Goal: Information Seeking & Learning: Learn about a topic

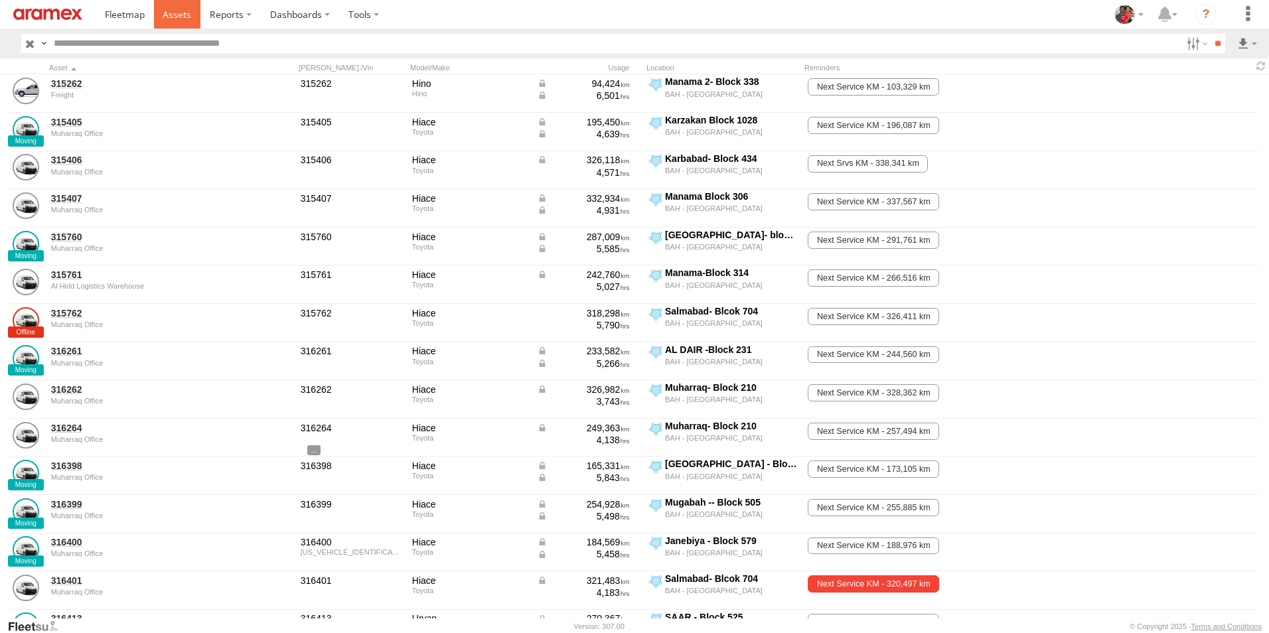
click at [181, 12] on span at bounding box center [177, 14] width 29 height 13
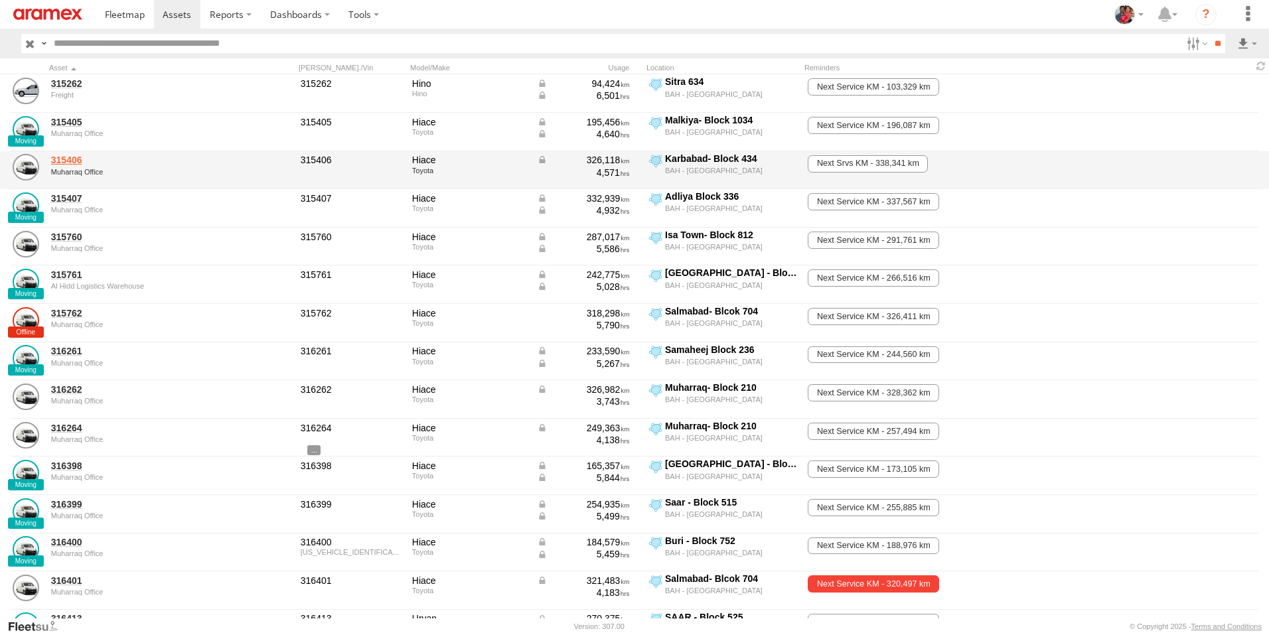
click at [71, 159] on link "315406" at bounding box center [142, 160] width 182 height 12
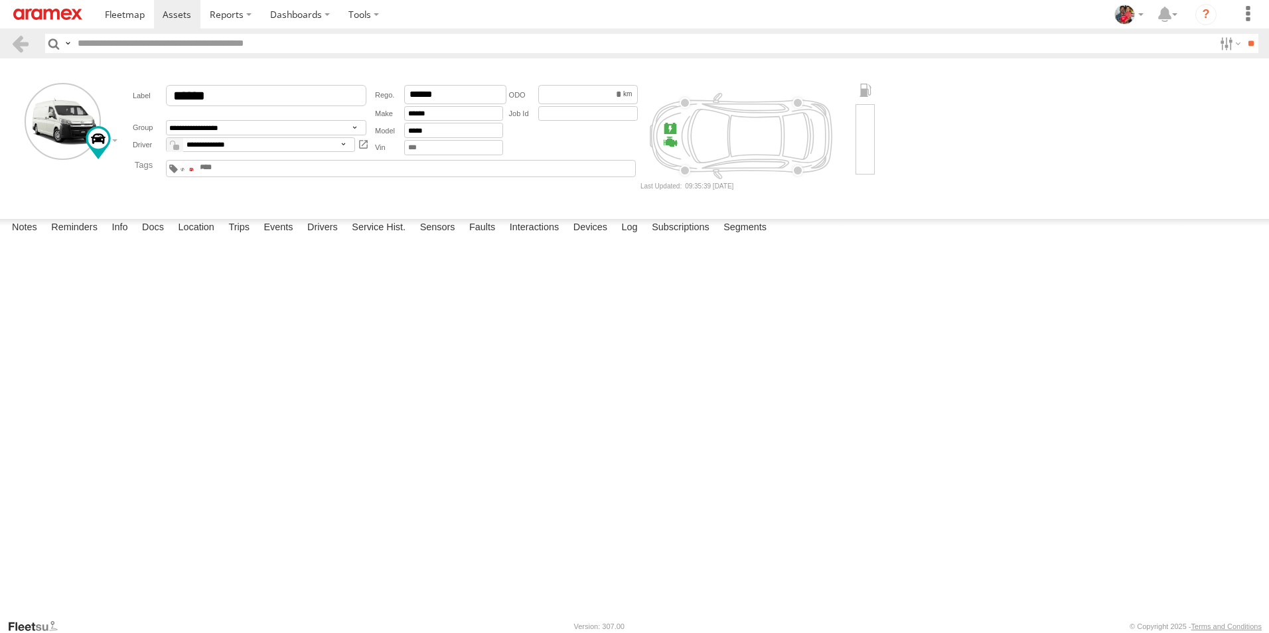
click at [194, 169] on span at bounding box center [191, 169] width 5 height 3
click at [177, 13] on span at bounding box center [177, 14] width 29 height 13
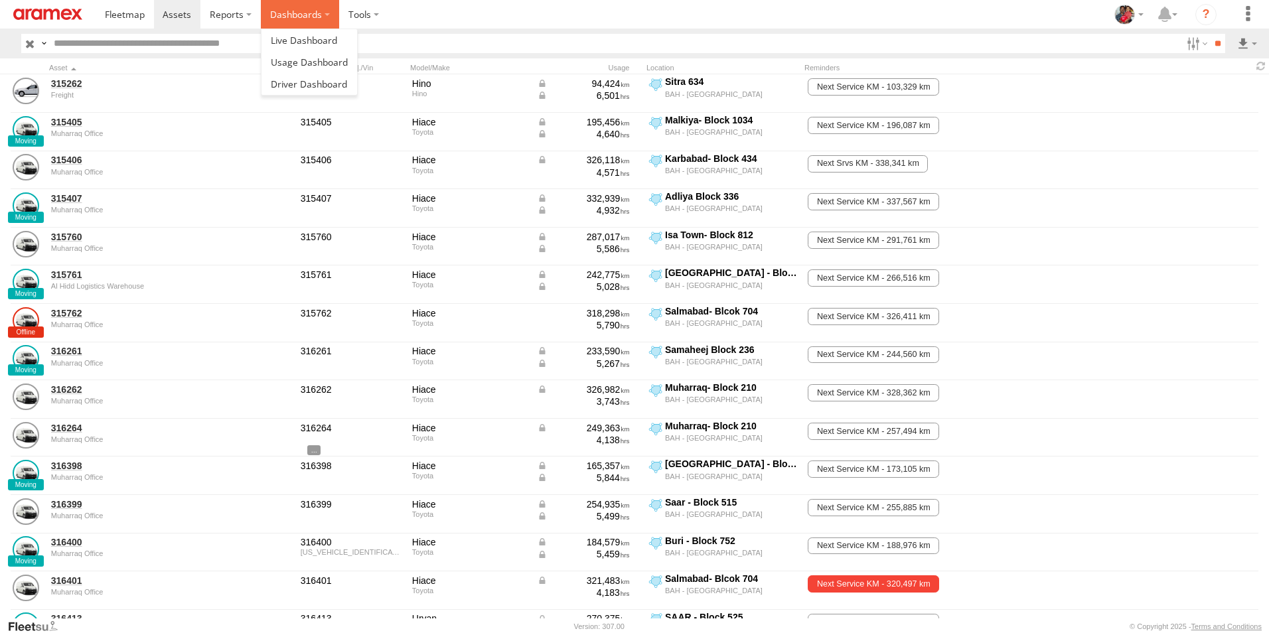
click at [299, 14] on label "Dashboards" at bounding box center [300, 14] width 78 height 29
click at [293, 40] on span at bounding box center [304, 40] width 66 height 13
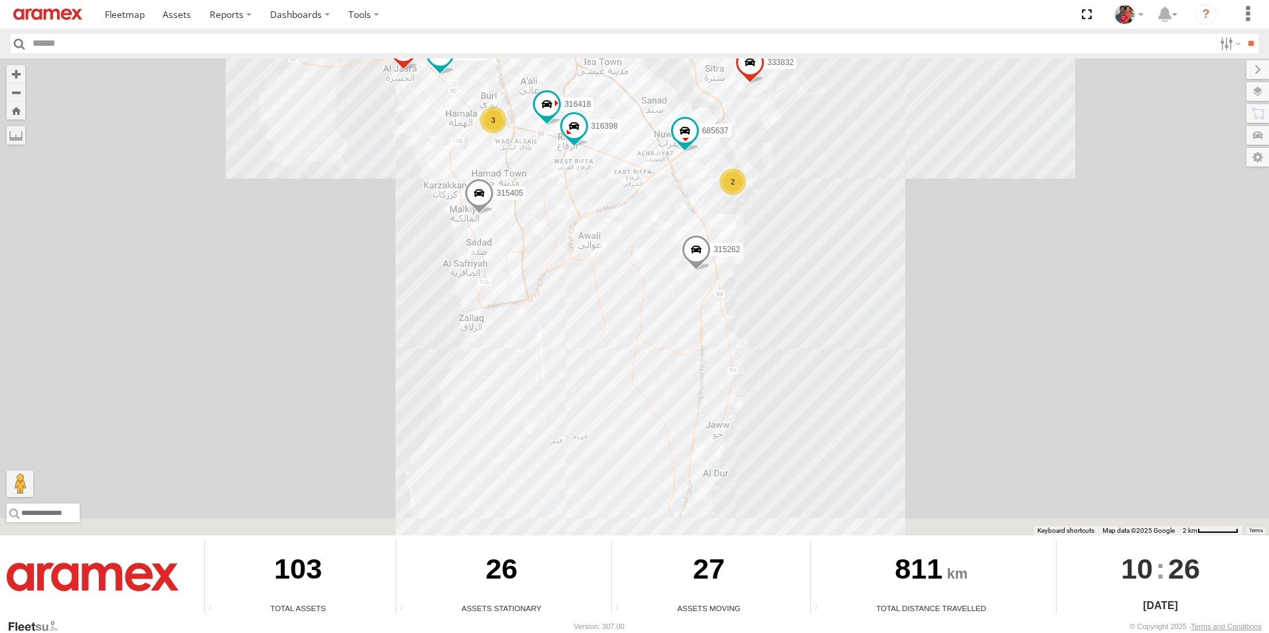
drag, startPoint x: 597, startPoint y: 360, endPoint x: 656, endPoint y: 114, distance: 253.1
click at [656, 114] on div "315405 333981 333832 315262 316413 395159 685637 672921 316399 316261 3 316421 …" at bounding box center [634, 296] width 1269 height 477
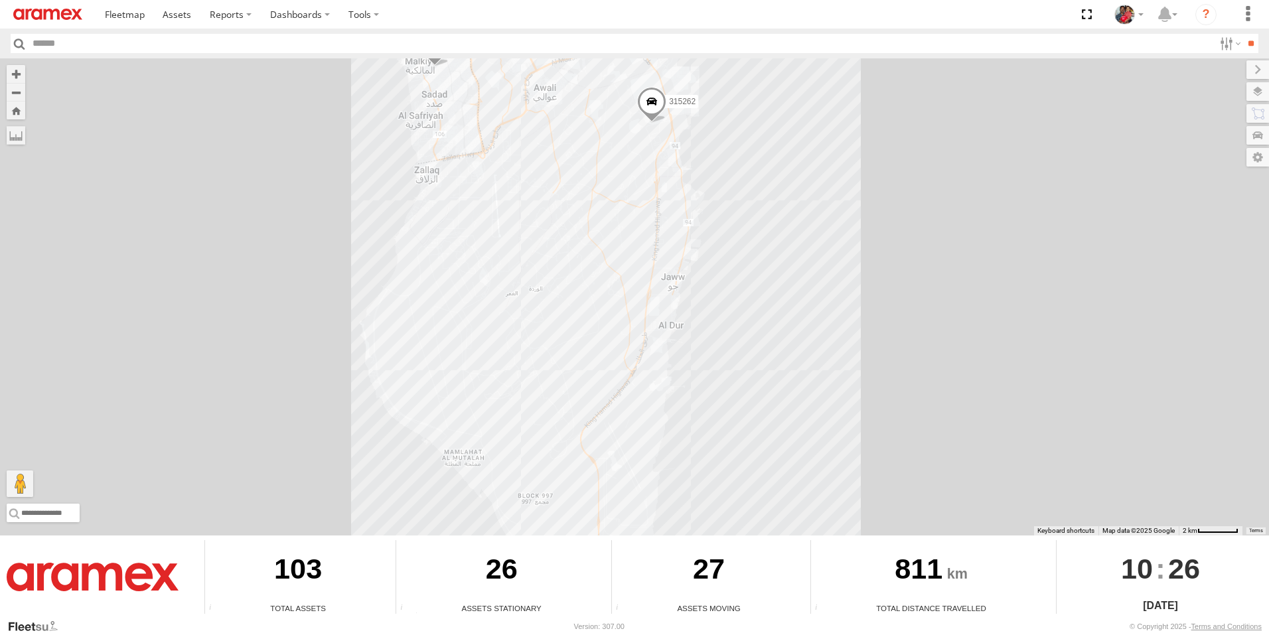
drag, startPoint x: 643, startPoint y: 296, endPoint x: 603, endPoint y: 143, distance: 157.8
click at [603, 143] on div "315405 333981 333832 315262 316413 395159 685637 672921 316399 316261 3 316421 …" at bounding box center [634, 296] width 1269 height 477
drag, startPoint x: 596, startPoint y: 159, endPoint x: 578, endPoint y: 128, distance: 35.4
click at [578, 128] on div "315405 333981 333832 315262 316413 395159 685637 672921 316399 316261 3 316421 …" at bounding box center [634, 296] width 1269 height 477
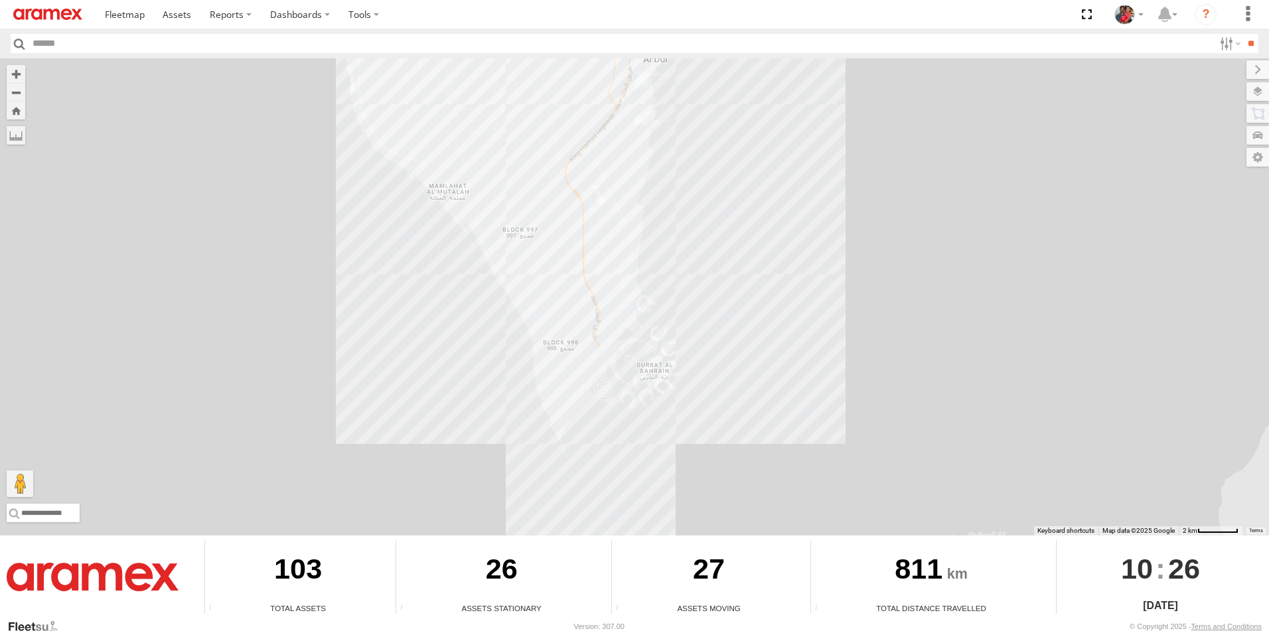
drag, startPoint x: 538, startPoint y: 361, endPoint x: 539, endPoint y: 159, distance: 201.8
click at [539, 159] on div "315405 333981 333832 315262 316413 395159 685637 672921 316399 316261 3 316421 …" at bounding box center [634, 296] width 1269 height 477
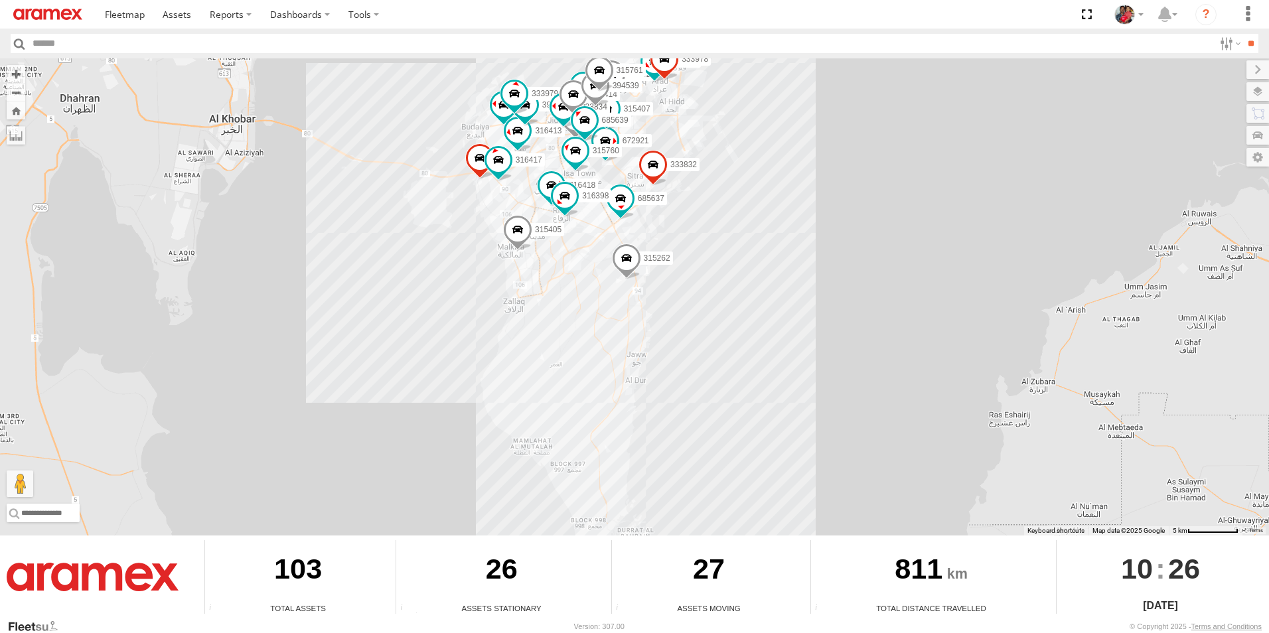
drag, startPoint x: 598, startPoint y: 260, endPoint x: 609, endPoint y: 425, distance: 165.0
click at [609, 425] on div "315405 333981 333832 315262 316413 395159 685637 672921 316399 316261 316421 31…" at bounding box center [634, 296] width 1269 height 477
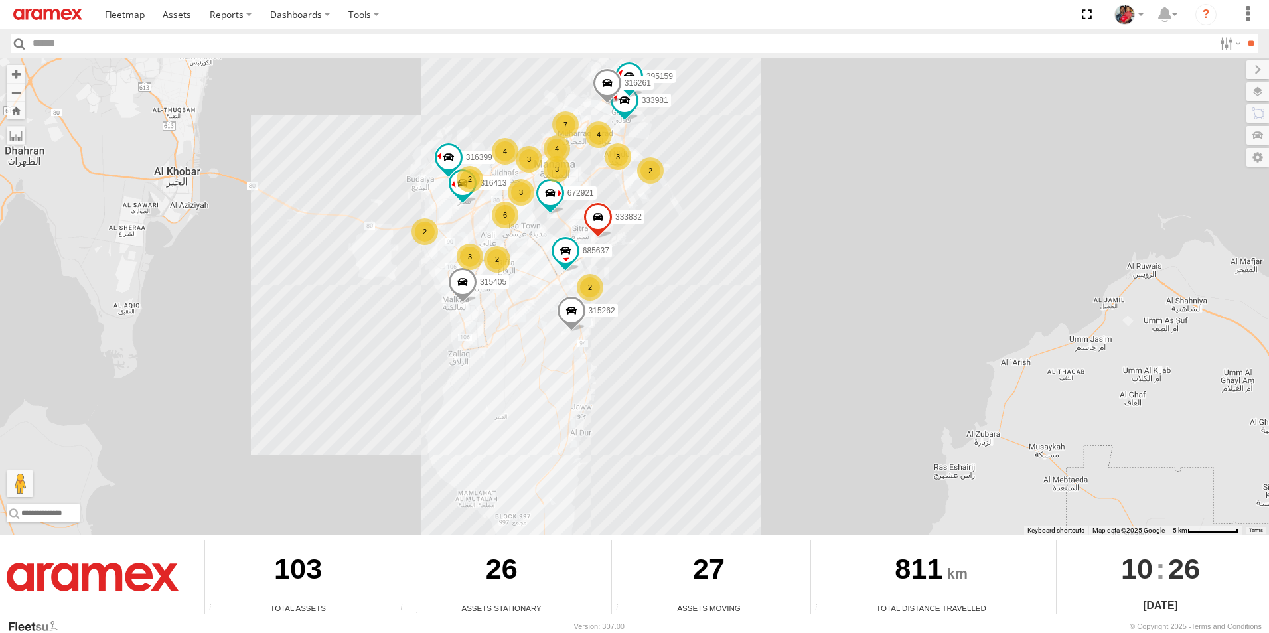
drag, startPoint x: 597, startPoint y: 297, endPoint x: 537, endPoint y: 483, distance: 194.8
click at [537, 483] on div "315405 333981 333832 315262 316413 395159 685637 672921 316399 316261 3 4 2 3 3…" at bounding box center [634, 296] width 1269 height 477
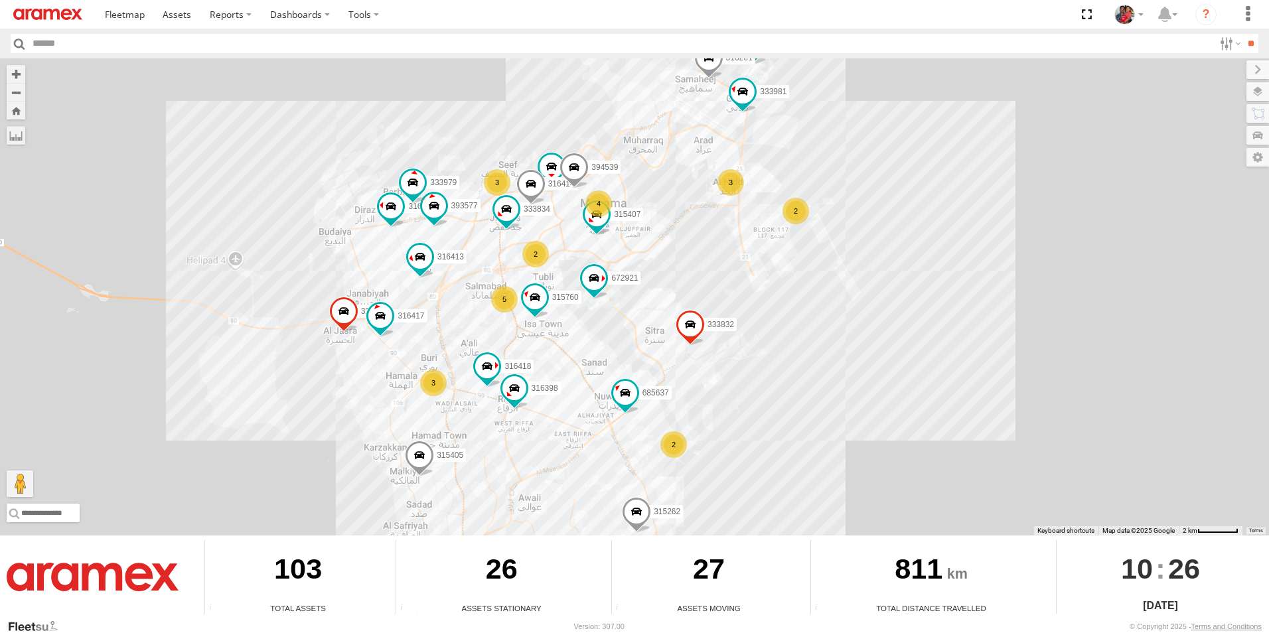
drag, startPoint x: 518, startPoint y: 295, endPoint x: 574, endPoint y: 443, distance: 158.8
click at [579, 444] on div "315405 333981 333832 315262 316413 395159 685637 672921 316399 316261 3 4 31641…" at bounding box center [634, 296] width 1269 height 477
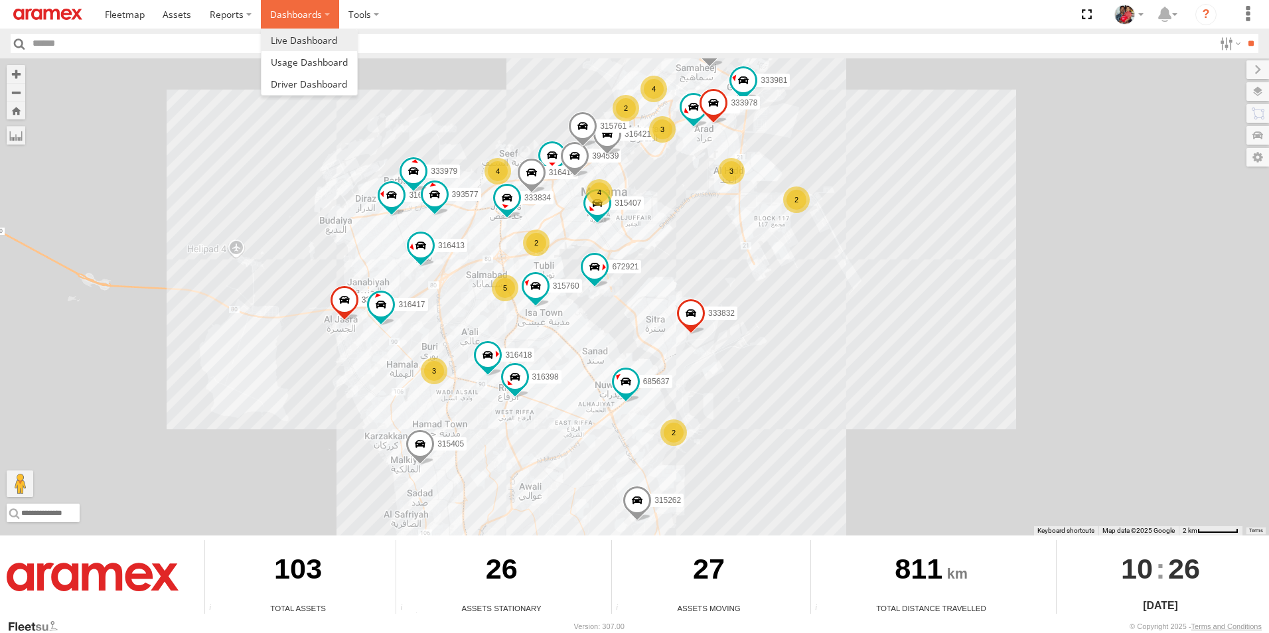
click at [295, 14] on label "Dashboards" at bounding box center [300, 14] width 78 height 29
click at [287, 84] on span at bounding box center [309, 84] width 76 height 13
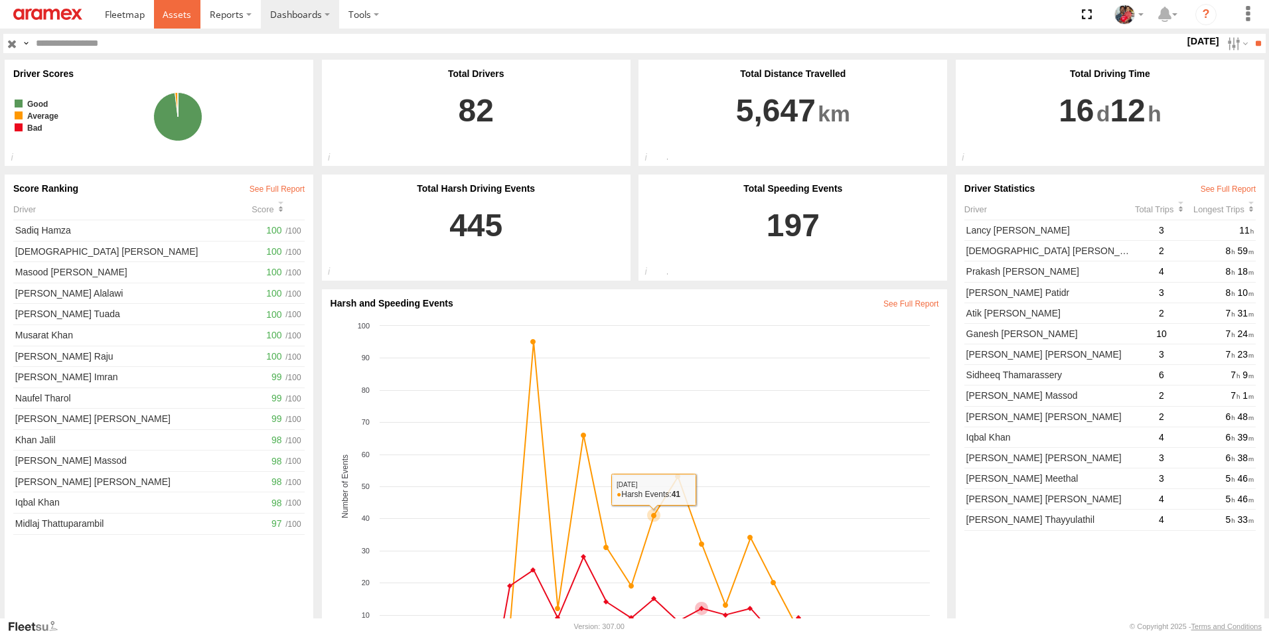
click at [177, 16] on span at bounding box center [177, 14] width 29 height 13
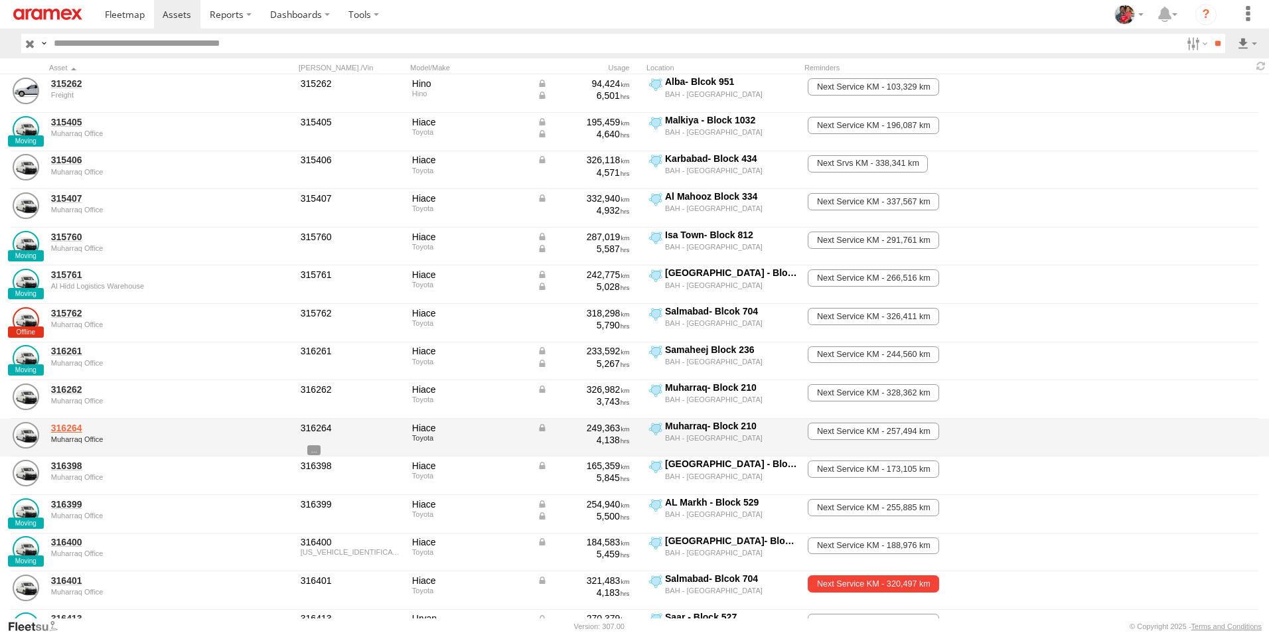
click at [69, 427] on link "316264" at bounding box center [142, 428] width 182 height 12
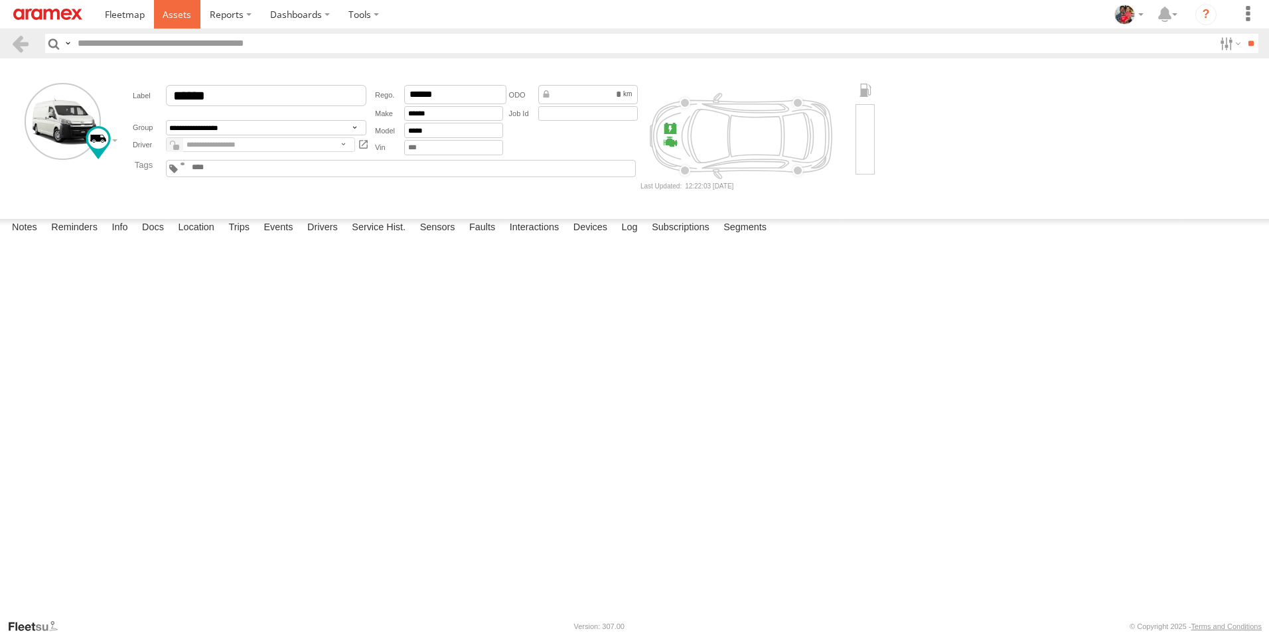
click at [175, 13] on span at bounding box center [177, 14] width 29 height 13
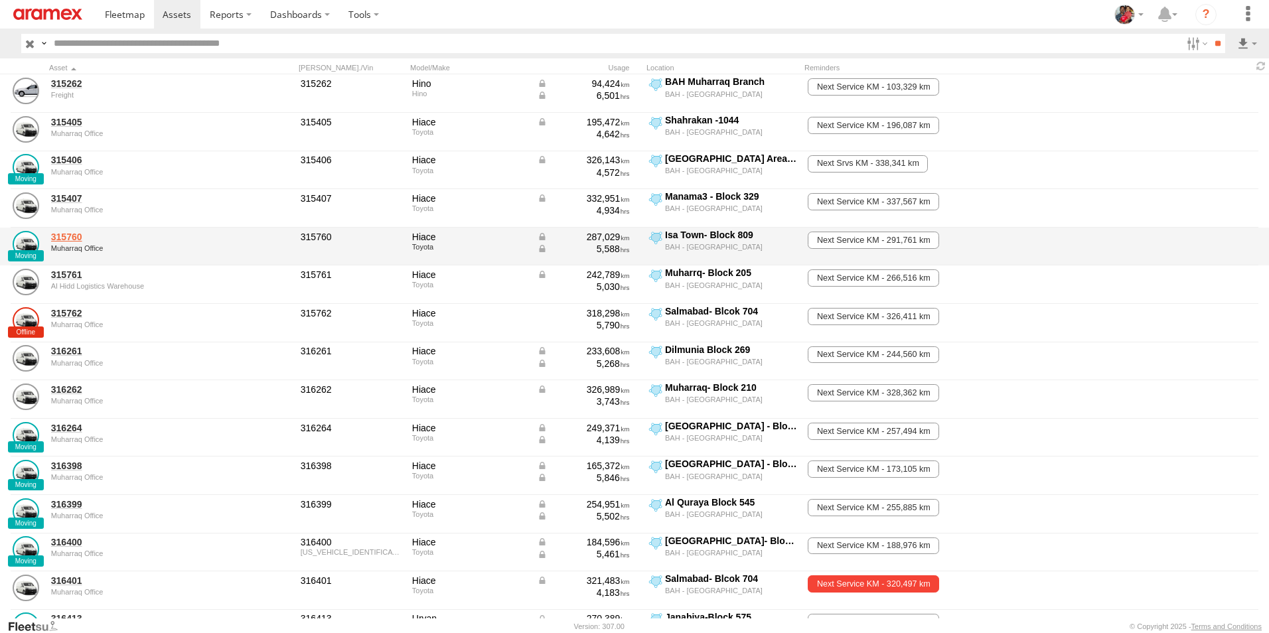
click at [69, 236] on link "315760" at bounding box center [142, 237] width 182 height 12
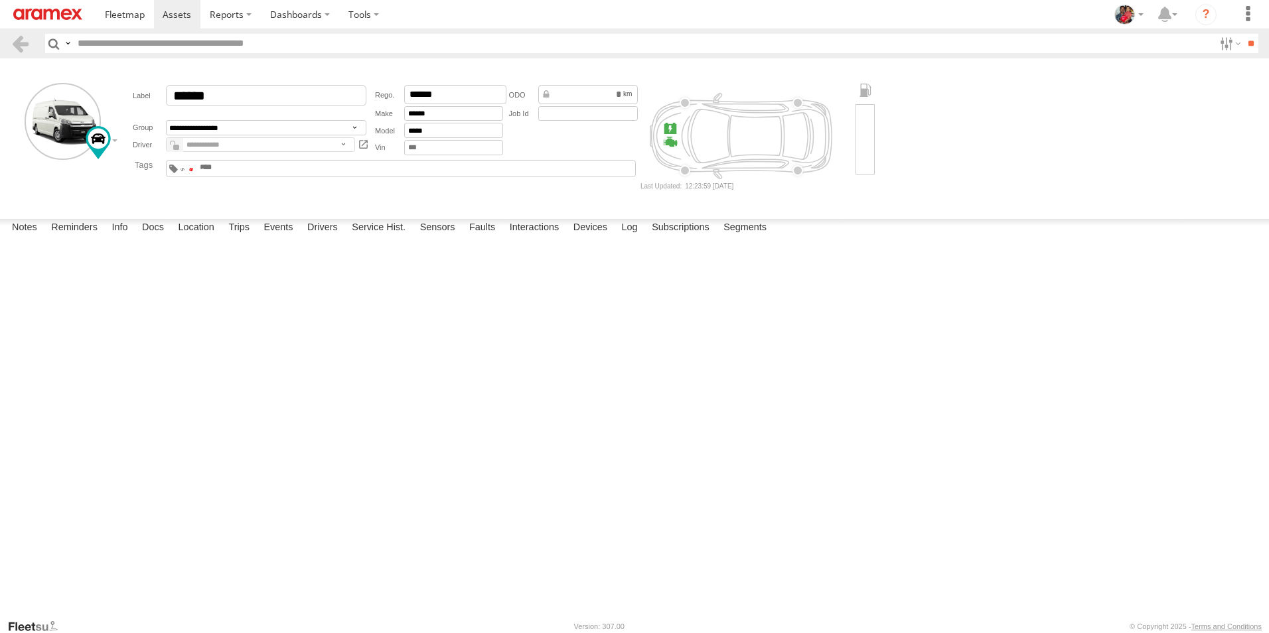
click at [194, 168] on span at bounding box center [191, 169] width 5 height 3
click at [171, 16] on span at bounding box center [177, 14] width 29 height 13
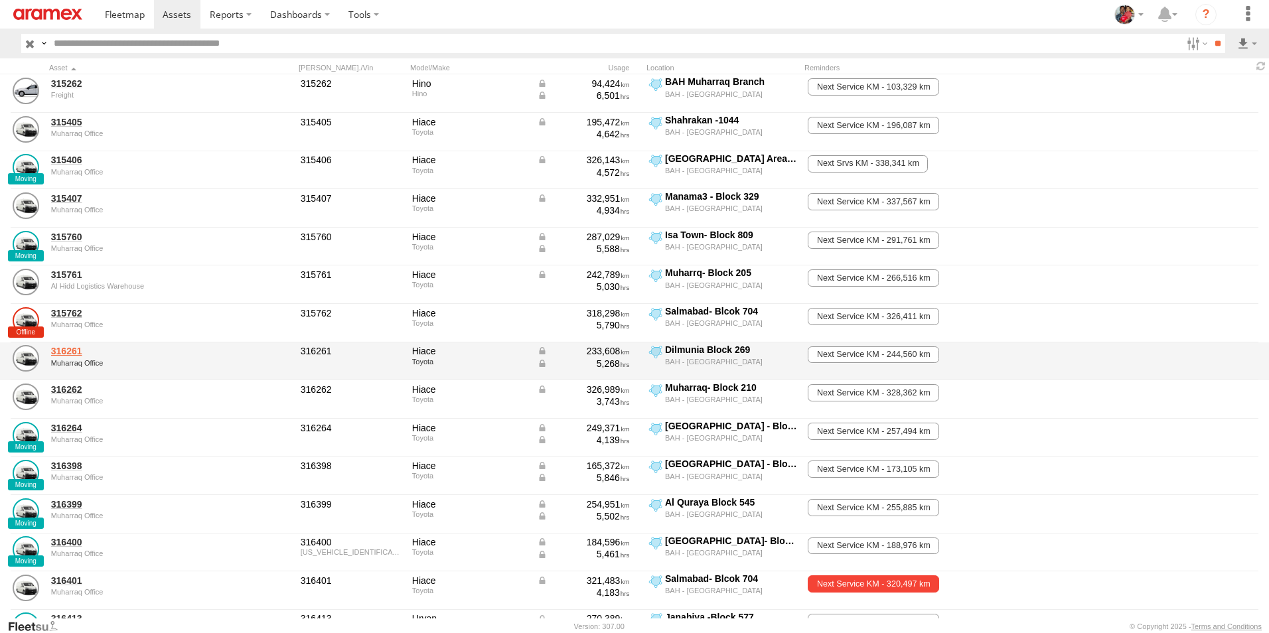
click at [67, 350] on link "316261" at bounding box center [142, 351] width 182 height 12
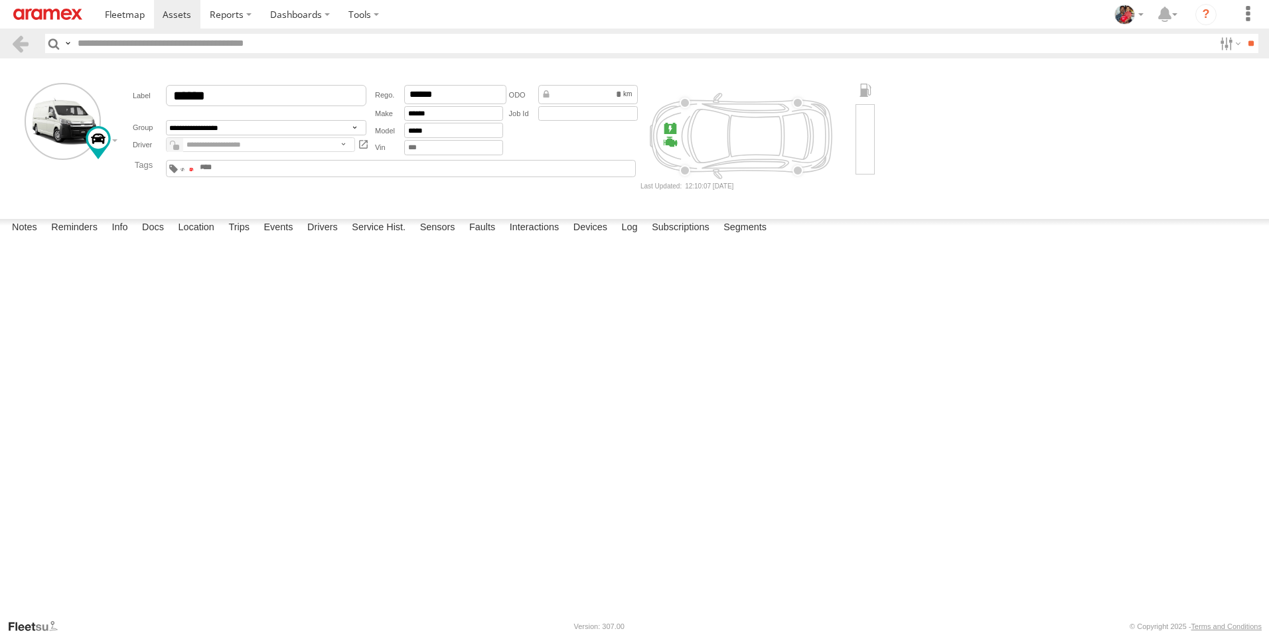
click at [194, 170] on span at bounding box center [191, 169] width 5 height 3
click at [178, 11] on span at bounding box center [177, 14] width 29 height 13
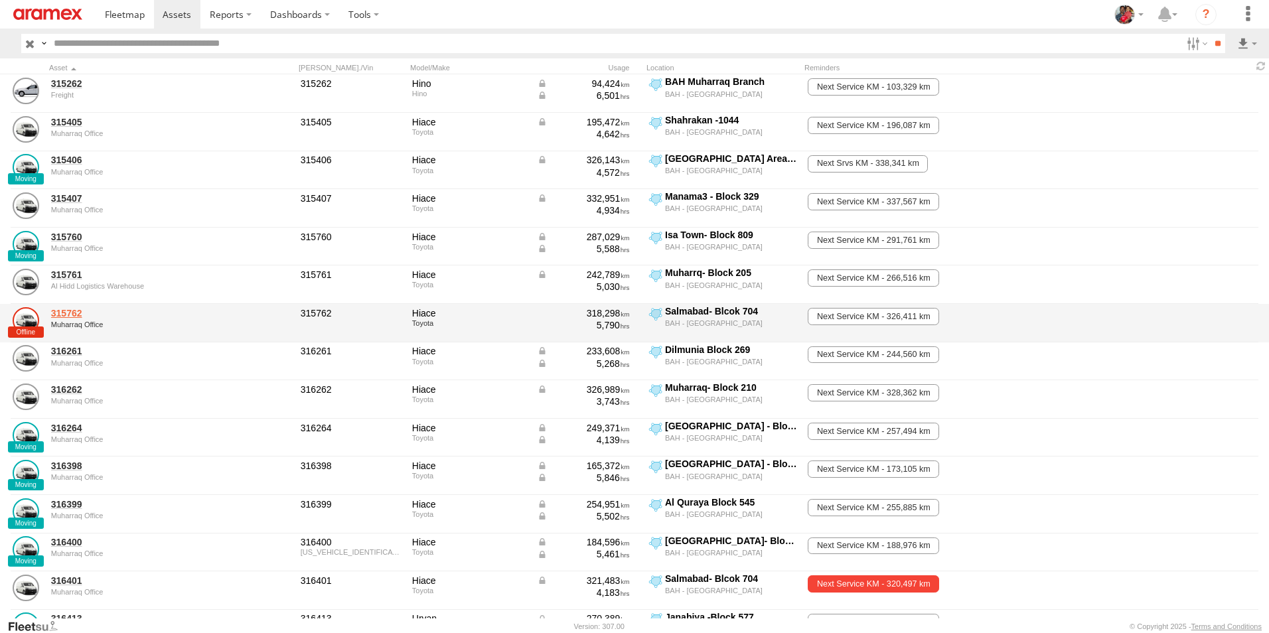
click at [68, 315] on link "315762" at bounding box center [142, 313] width 182 height 12
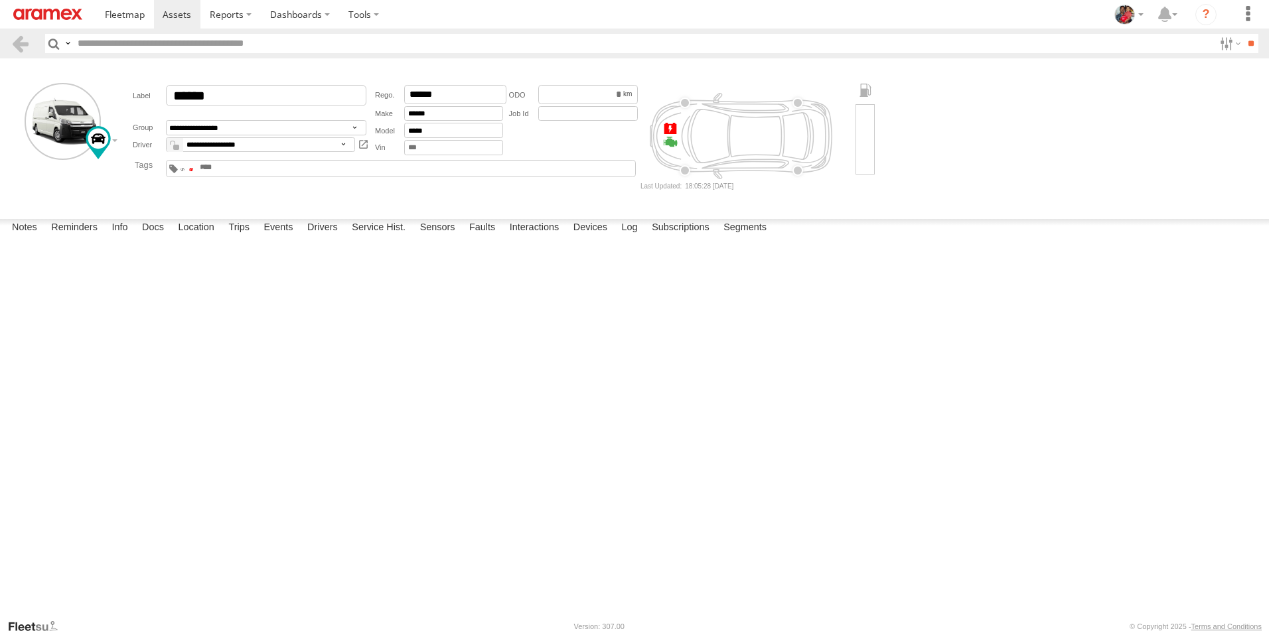
click at [194, 168] on span at bounding box center [191, 169] width 5 height 3
click at [175, 12] on span at bounding box center [177, 14] width 29 height 13
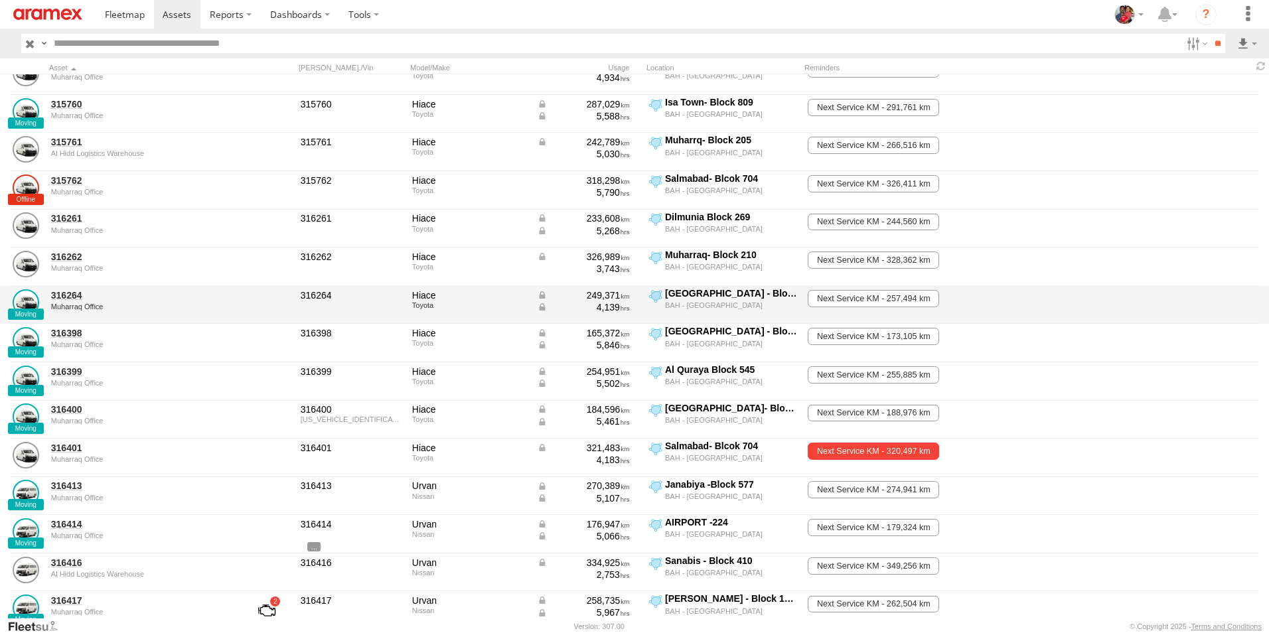
scroll to position [398, 0]
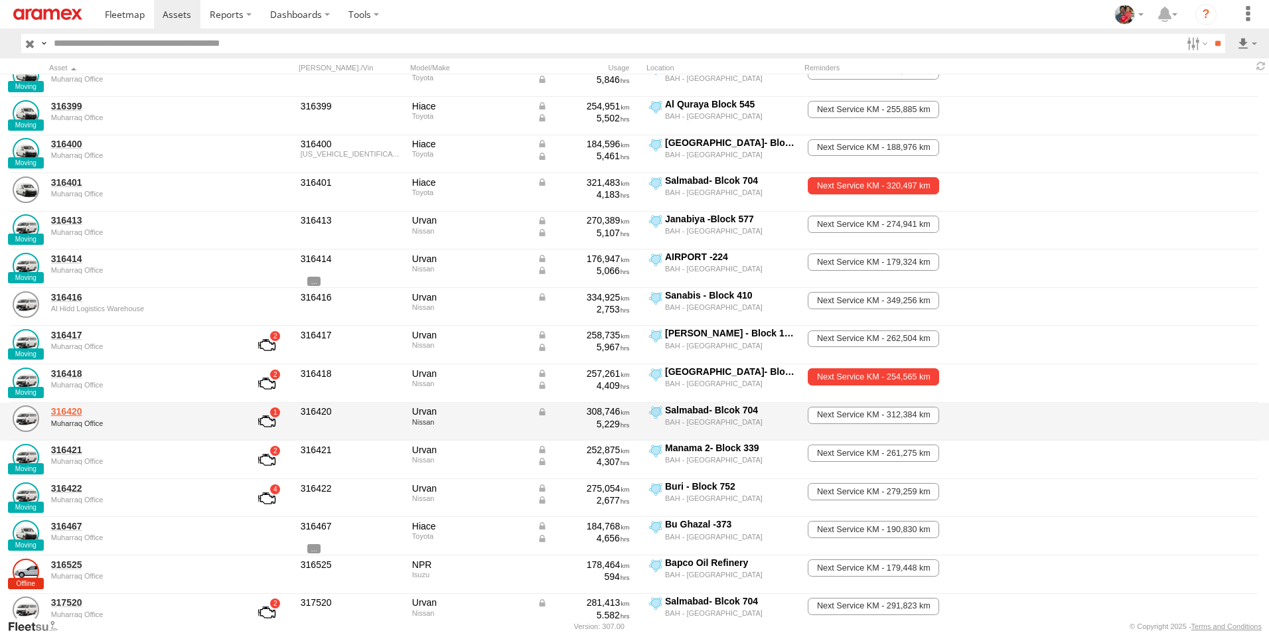
click at [62, 409] on link "316420" at bounding box center [142, 412] width 182 height 12
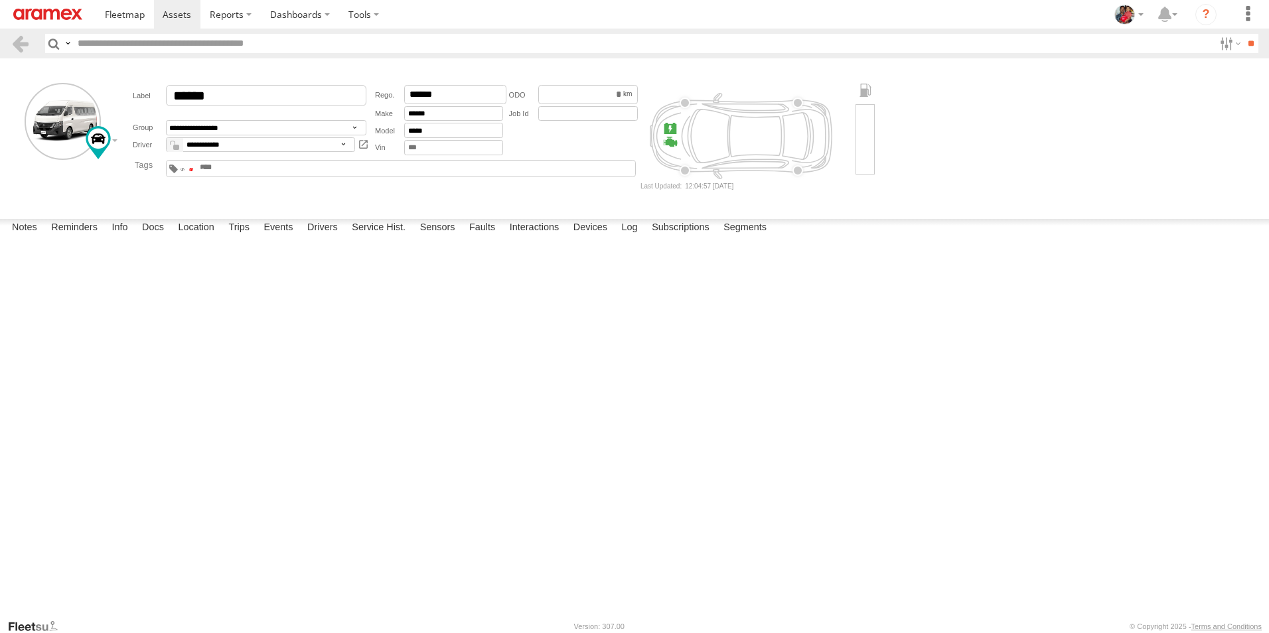
click at [194, 168] on span at bounding box center [191, 169] width 5 height 3
click at [175, 14] on span at bounding box center [177, 14] width 29 height 13
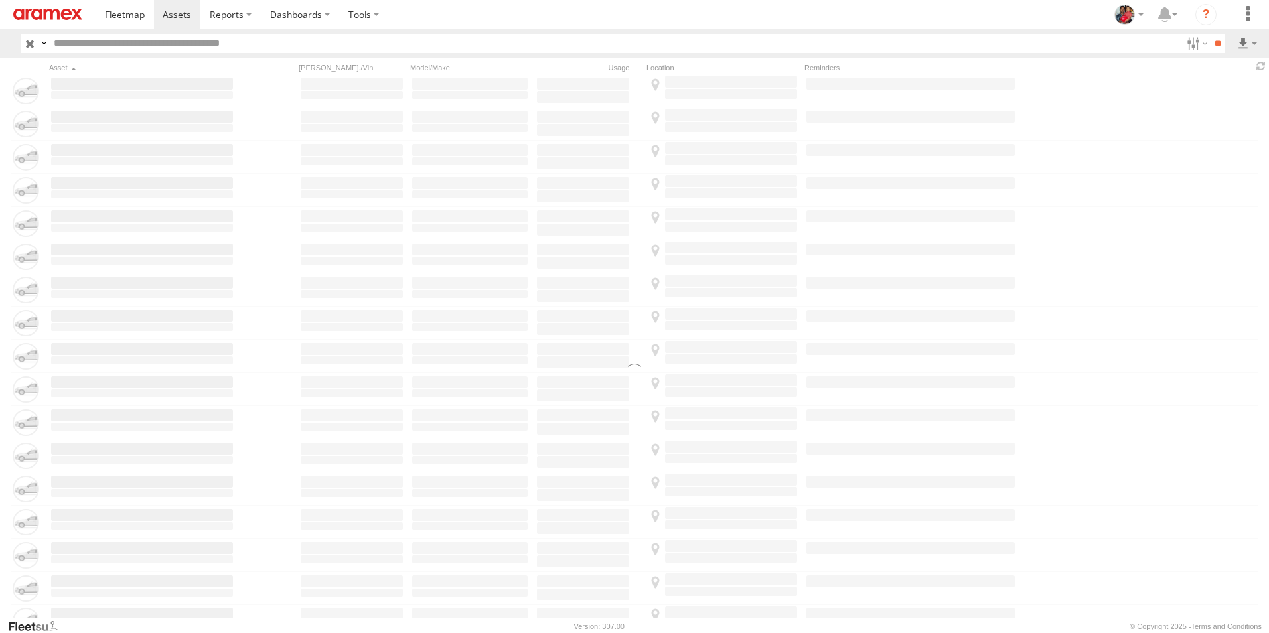
scroll to position [332, 0]
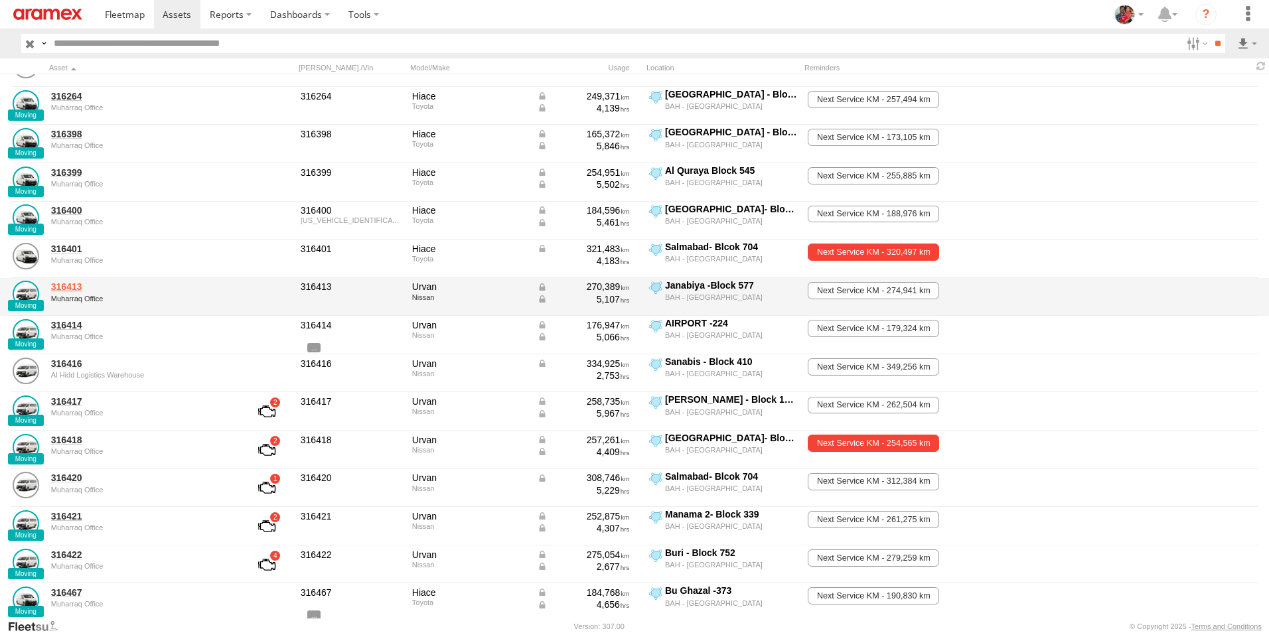
click at [63, 287] on link "316413" at bounding box center [142, 287] width 182 height 12
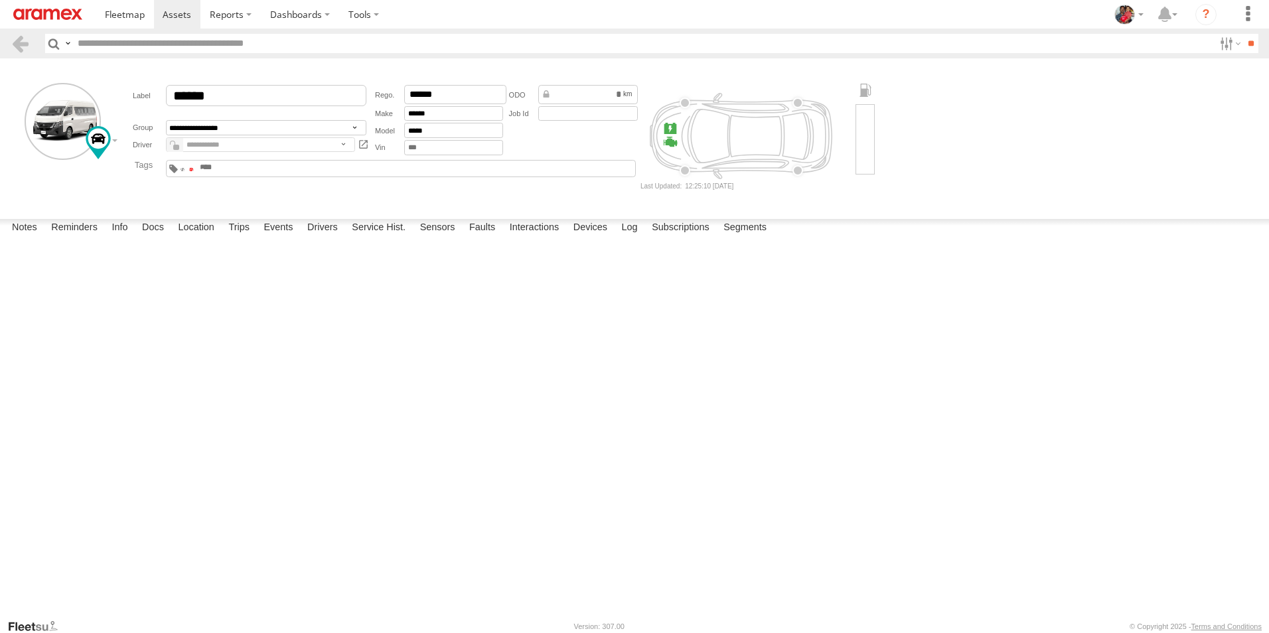
click at [194, 171] on span at bounding box center [191, 169] width 5 height 3
click at [176, 16] on span at bounding box center [177, 14] width 29 height 13
